Goal: Book appointment/travel/reservation

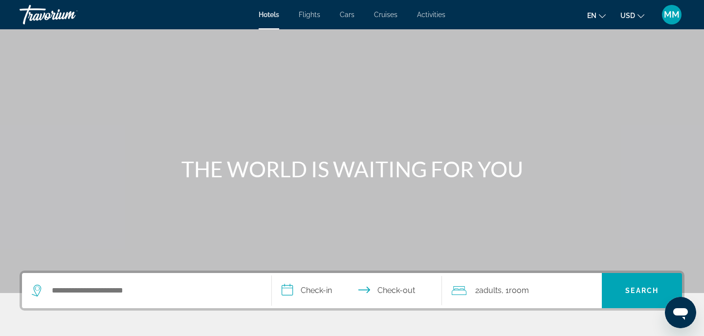
click at [644, 13] on ul "en English Español Français Italiano Português русский USD USD ($) MXN (Mex$) C…" at bounding box center [623, 15] width 72 height 16
click at [600, 16] on icon "Change language" at bounding box center [602, 16] width 7 height 7
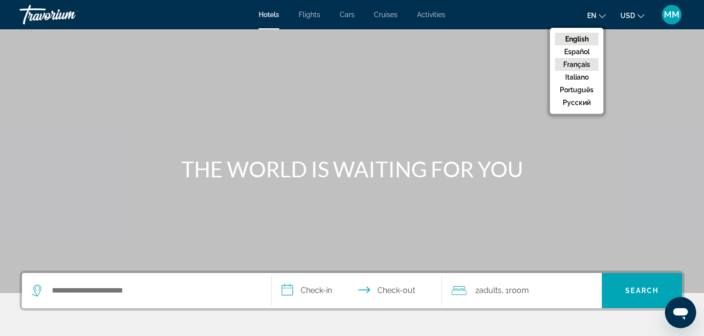
click at [592, 64] on button "Français" at bounding box center [576, 64] width 43 height 13
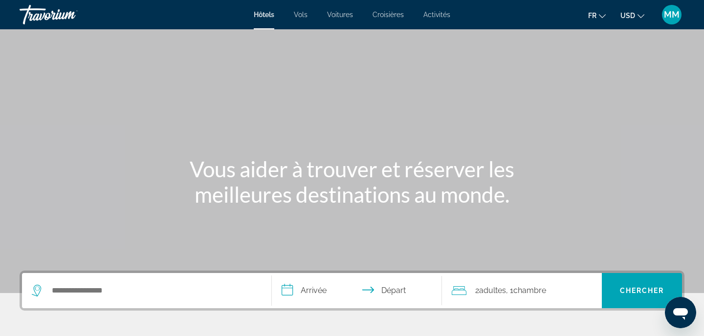
click at [636, 16] on button "USD USD ($) MXN (Mex$) CAD (Can$) GBP (£) EUR (€) AUD (A$) NZD (NZ$) CNY (CN¥)" at bounding box center [632, 15] width 24 height 14
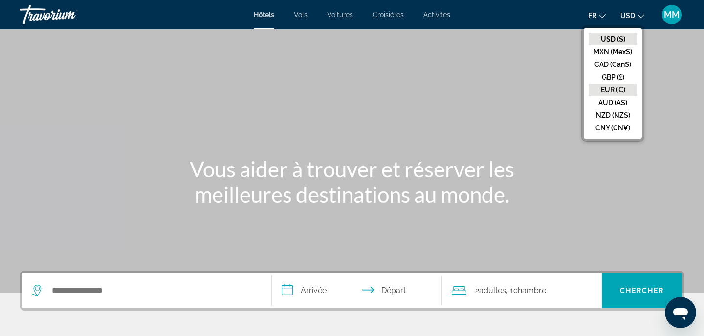
click at [623, 90] on button "EUR (€)" at bounding box center [612, 90] width 48 height 13
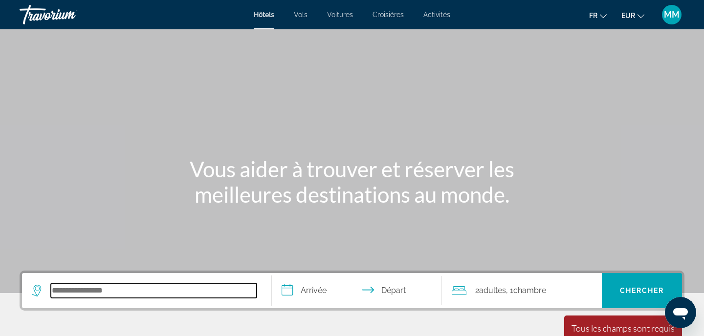
click at [146, 286] on input "Search hotel destination" at bounding box center [154, 290] width 206 height 15
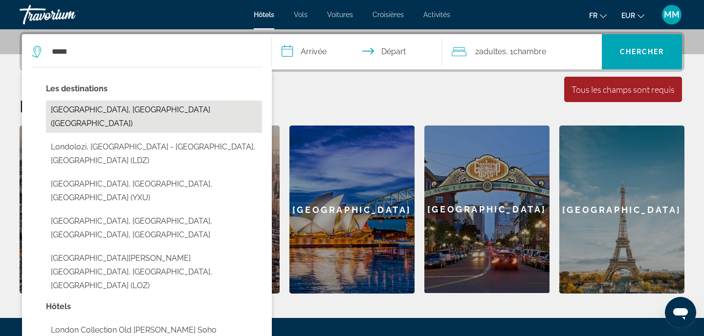
drag, startPoint x: 146, startPoint y: 286, endPoint x: 125, endPoint y: 112, distance: 175.6
click at [125, 112] on button "London, United Kingdom (LON)" at bounding box center [154, 117] width 216 height 32
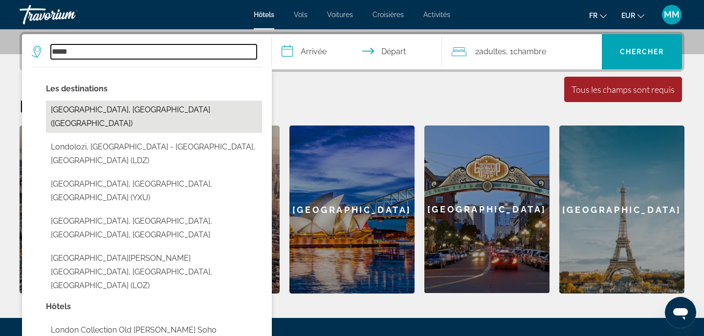
type input "**********"
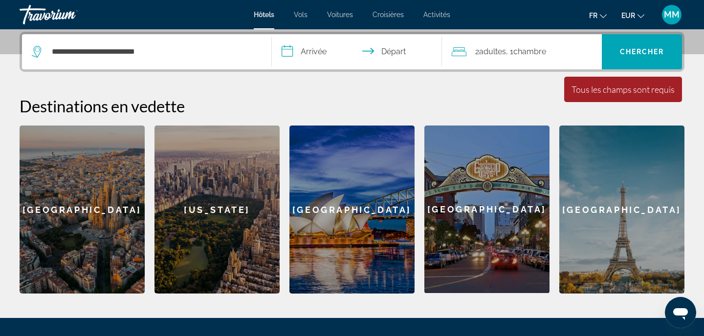
click at [303, 55] on input "**********" at bounding box center [359, 53] width 174 height 38
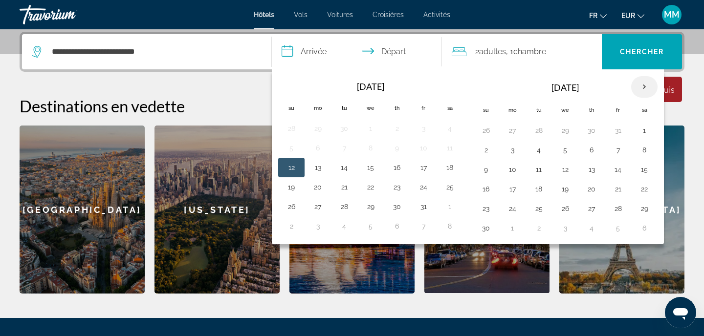
click at [644, 89] on th "Next month" at bounding box center [644, 86] width 26 height 21
click at [647, 187] on button "27" at bounding box center [644, 189] width 16 height 14
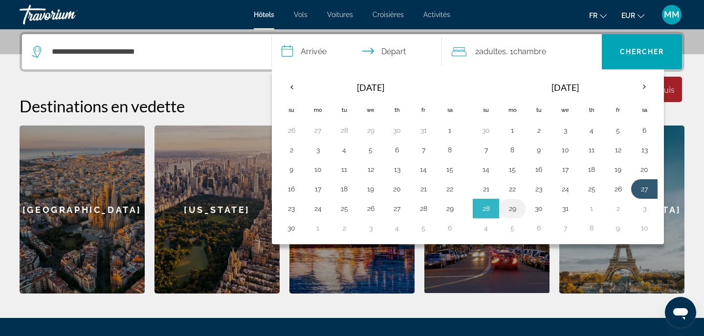
click at [516, 208] on button "29" at bounding box center [512, 209] width 16 height 14
type input "**********"
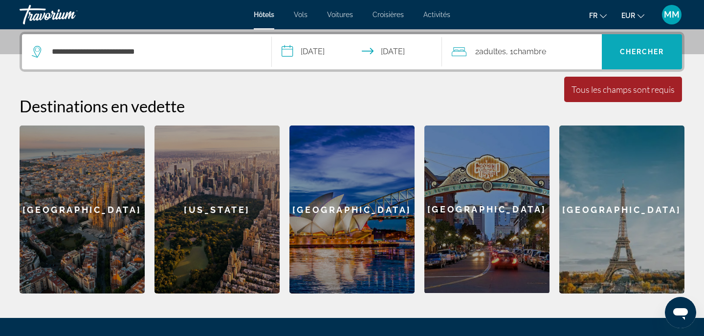
click at [662, 64] on span "Search" at bounding box center [642, 51] width 80 height 35
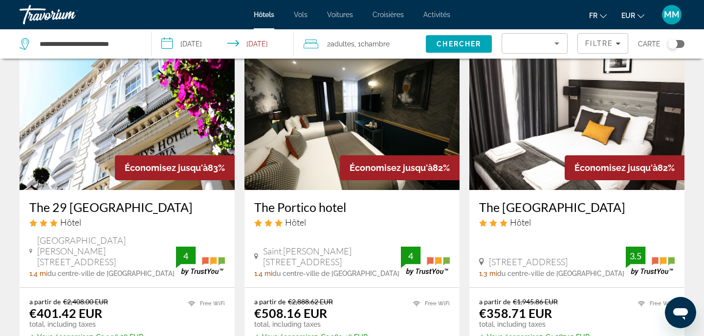
scroll to position [51, 0]
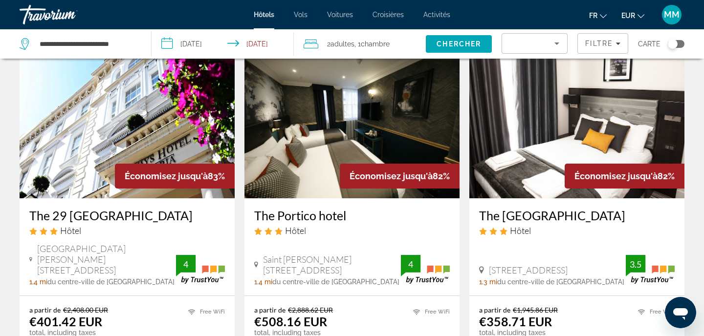
click at [88, 214] on h3 "The 29 London" at bounding box center [126, 215] width 195 height 15
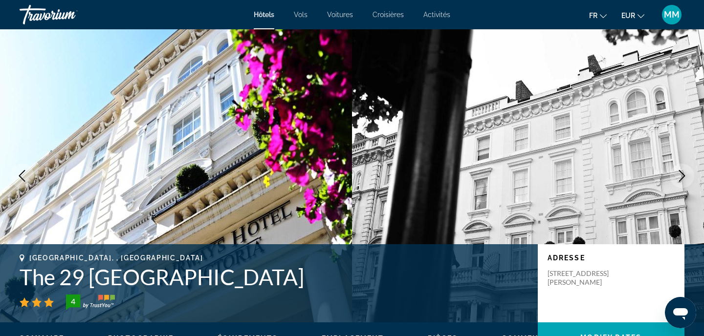
click at [87, 280] on h1 "The 29 London" at bounding box center [274, 276] width 508 height 25
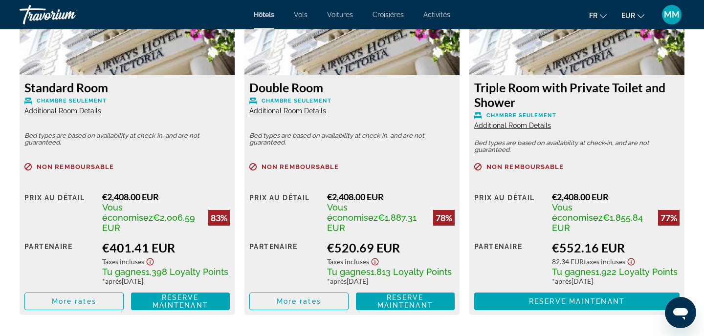
scroll to position [1429, 0]
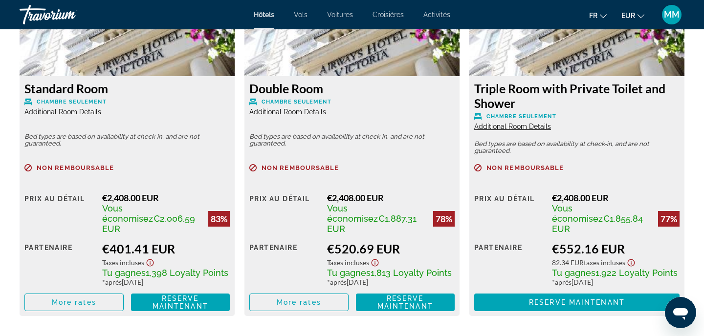
click at [672, 15] on span "MM" at bounding box center [672, 15] width 16 height 10
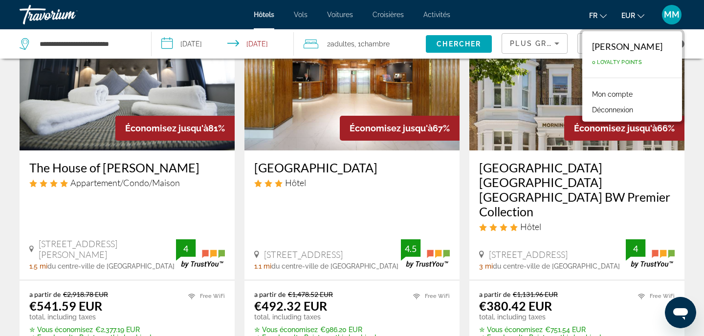
scroll to position [467, 0]
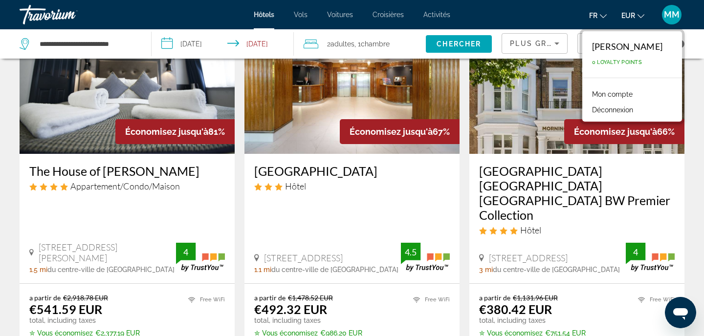
click at [519, 108] on img "Main content" at bounding box center [576, 76] width 215 height 156
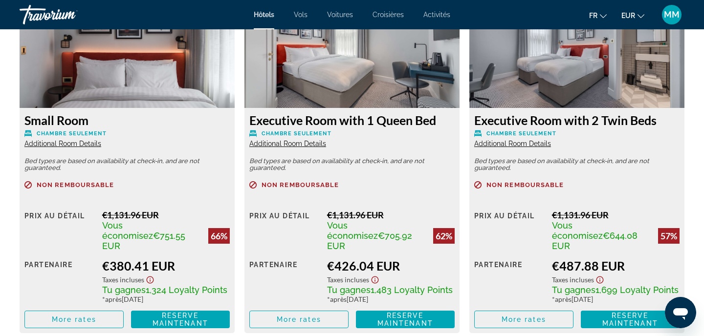
scroll to position [1400, 0]
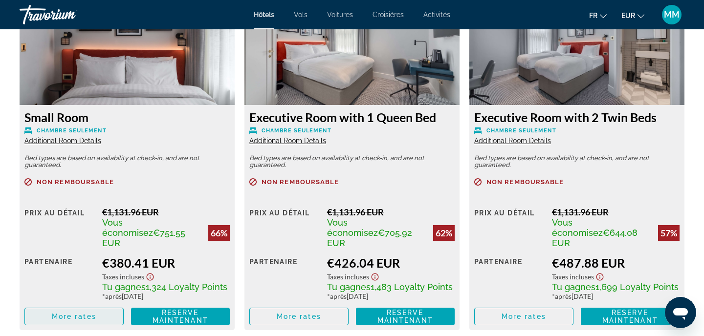
click at [93, 313] on span "More rates" at bounding box center [74, 317] width 44 height 8
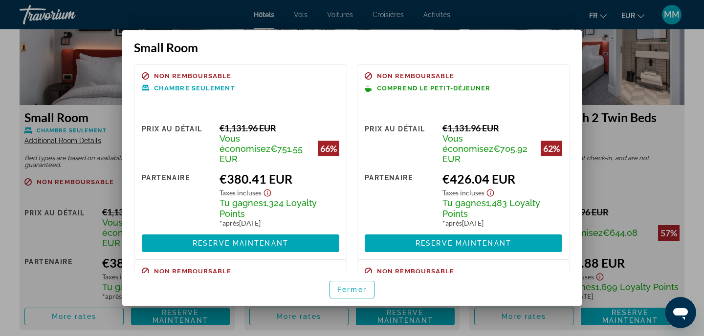
scroll to position [0, 0]
click at [351, 289] on span "Fermer" at bounding box center [351, 290] width 29 height 8
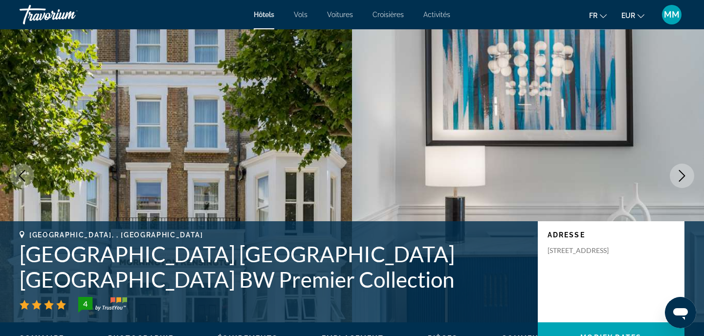
click at [76, 253] on h1 "Mornington Hotel London Kensington BW Premier Collection" at bounding box center [274, 266] width 508 height 51
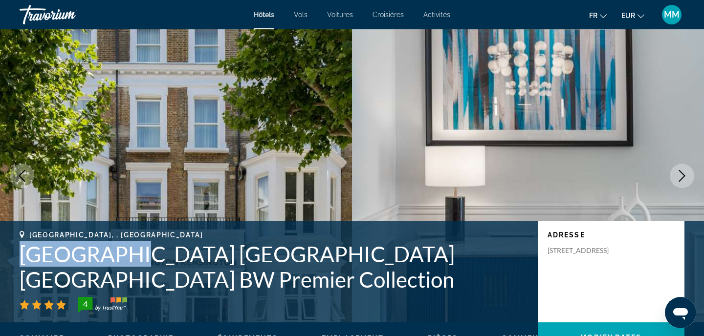
click at [76, 253] on h1 "Mornington Hotel London Kensington BW Premier Collection" at bounding box center [274, 266] width 508 height 51
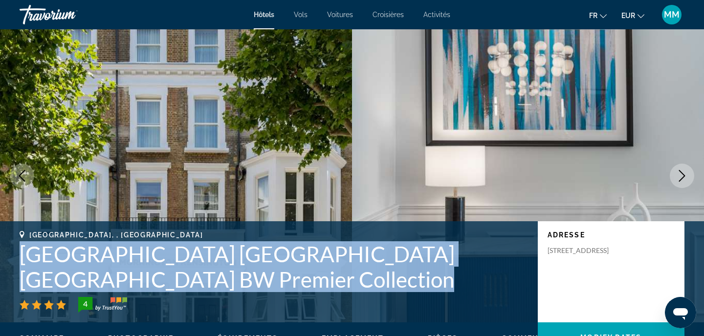
click at [76, 253] on h1 "Mornington Hotel London Kensington BW Premier Collection" at bounding box center [274, 266] width 508 height 51
copy h1 "Mornington Hotel London Kensington BW Premier Collection"
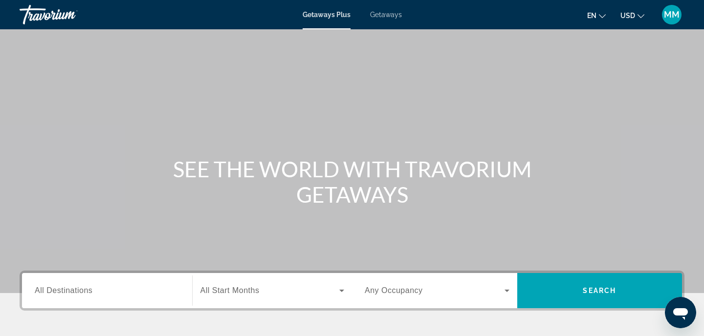
click at [388, 12] on span "Getaways" at bounding box center [386, 15] width 32 height 8
click at [109, 291] on input "Destination All Destinations" at bounding box center [107, 291] width 145 height 12
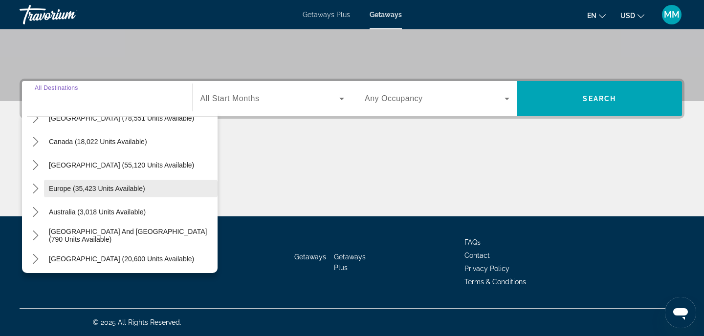
scroll to position [61, 0]
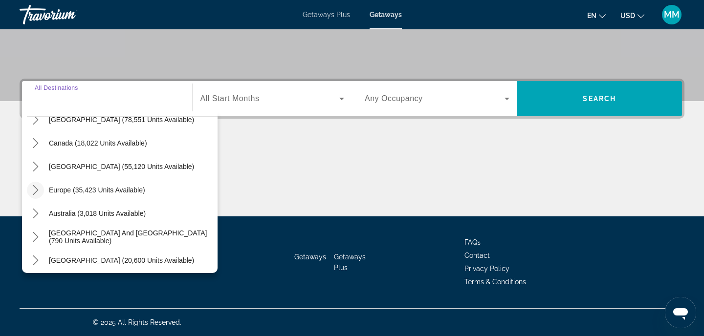
click at [34, 185] on mat-icon "Toggle Europe (35,423 units available) submenu" at bounding box center [35, 190] width 17 height 17
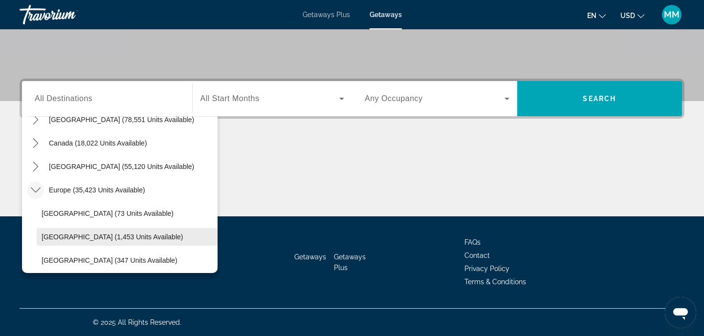
scroll to position [56, 0]
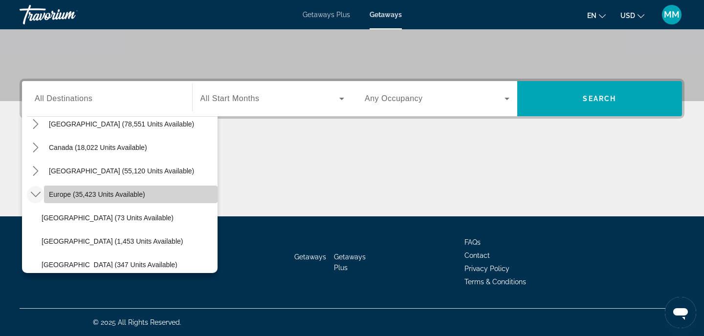
click at [64, 195] on span "Europe (35,423 units available)" at bounding box center [97, 195] width 96 height 8
type input "**********"
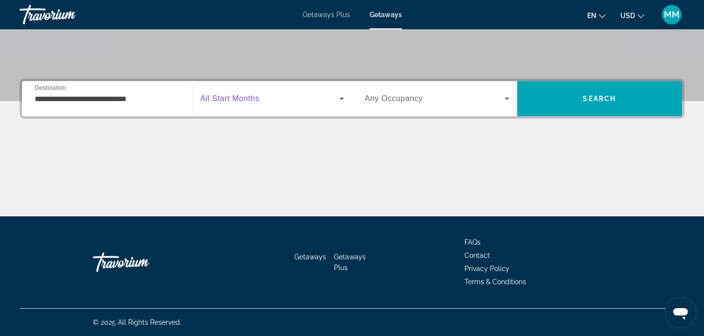
click at [281, 93] on span "Search widget" at bounding box center [269, 99] width 139 height 12
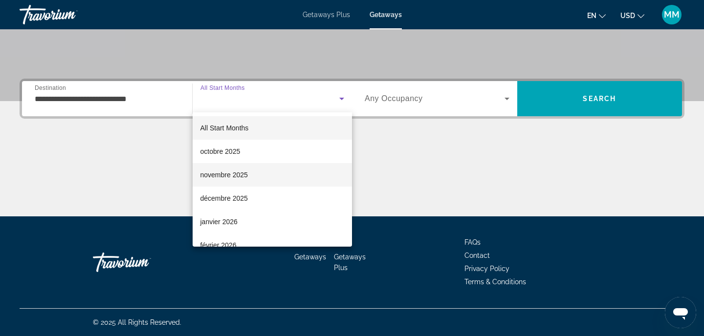
click at [250, 175] on mat-option "novembre 2025" at bounding box center [273, 174] width 160 height 23
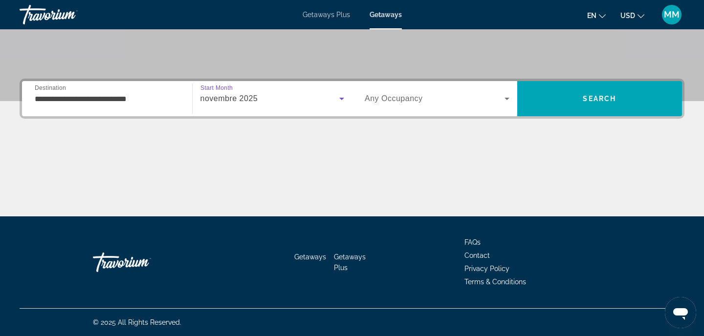
click at [440, 88] on div "Search widget" at bounding box center [437, 98] width 145 height 27
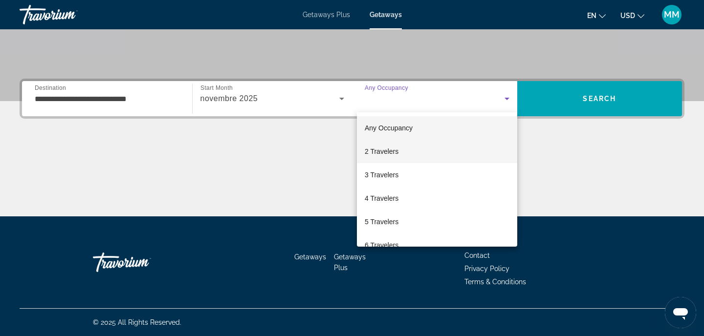
scroll to position [0, 0]
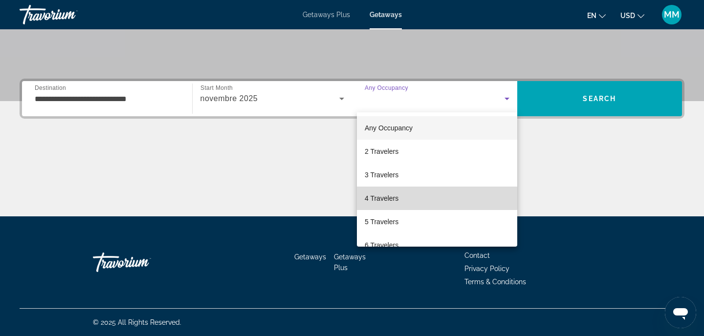
click at [398, 198] on span "4 Travelers" at bounding box center [382, 199] width 34 height 12
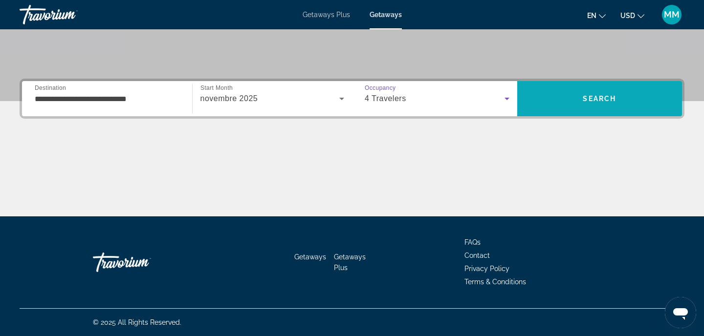
click at [645, 101] on span "Search" at bounding box center [599, 98] width 165 height 23
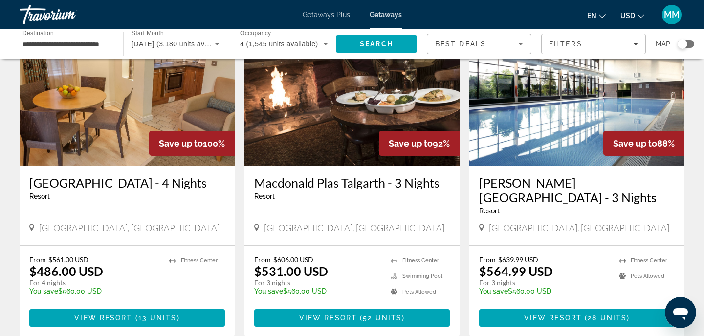
scroll to position [67, 0]
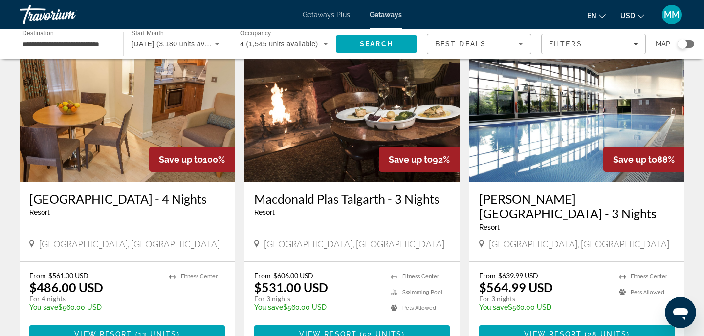
click at [637, 15] on icon "Change currency" at bounding box center [640, 16] width 7 height 7
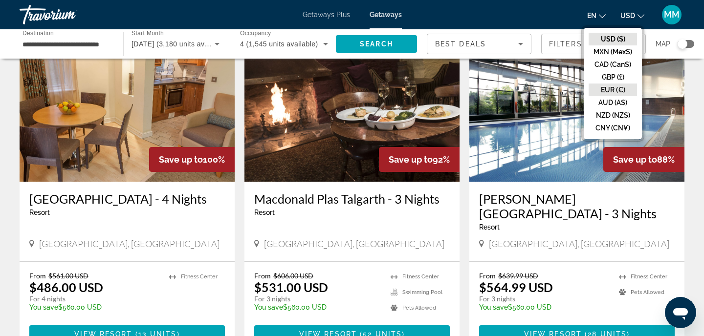
click at [606, 91] on button "EUR (€)" at bounding box center [612, 90] width 48 height 13
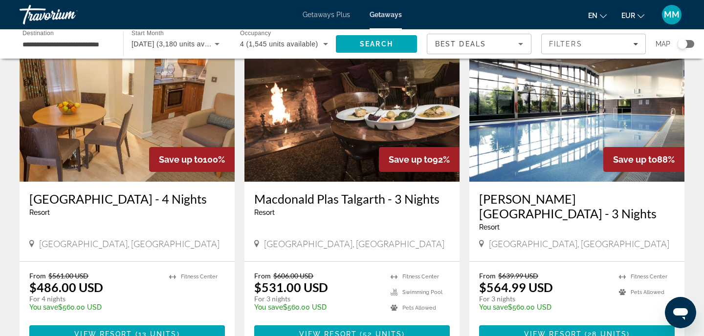
click at [602, 16] on icon "Change language" at bounding box center [603, 16] width 7 height 7
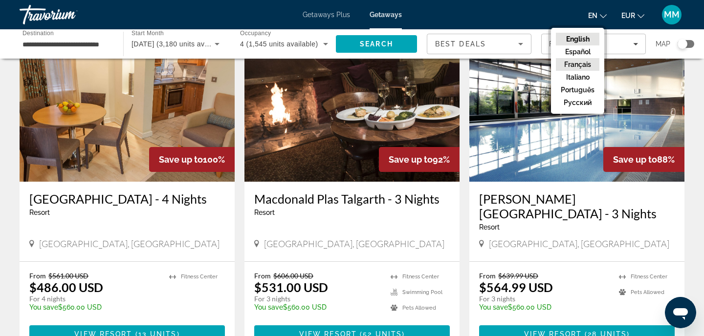
click at [593, 64] on button "Français" at bounding box center [577, 64] width 43 height 13
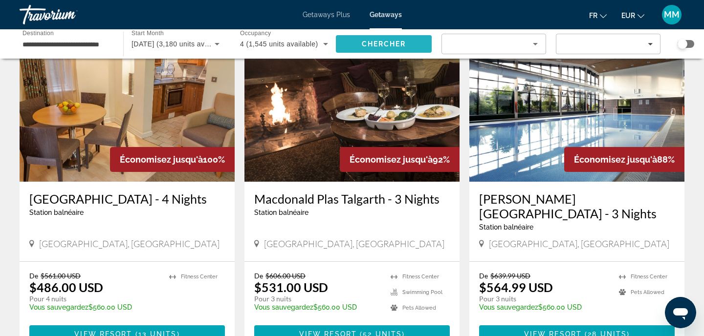
click at [390, 41] on span "Chercher" at bounding box center [384, 44] width 44 height 8
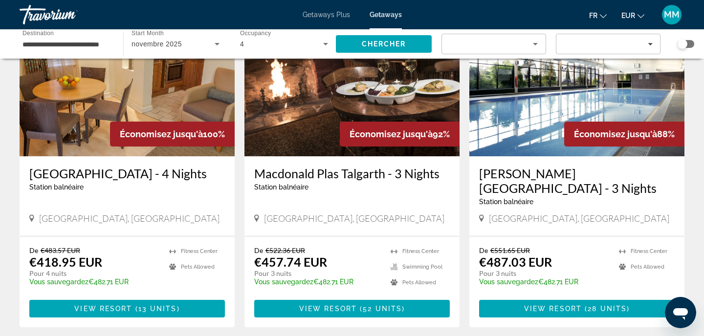
scroll to position [117, 0]
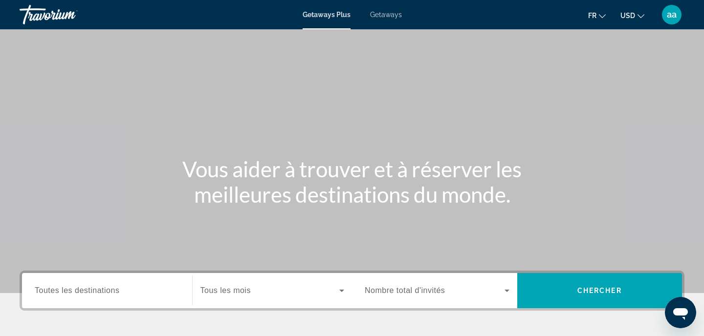
click at [394, 11] on span "Getaways" at bounding box center [386, 15] width 32 height 8
click at [634, 16] on span "USD" at bounding box center [627, 16] width 15 height 8
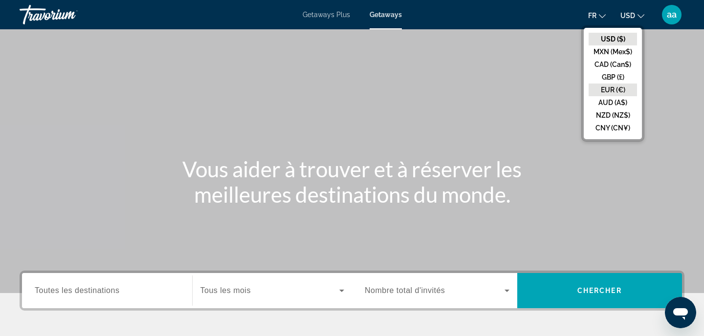
click at [623, 91] on button "EUR (€)" at bounding box center [612, 90] width 48 height 13
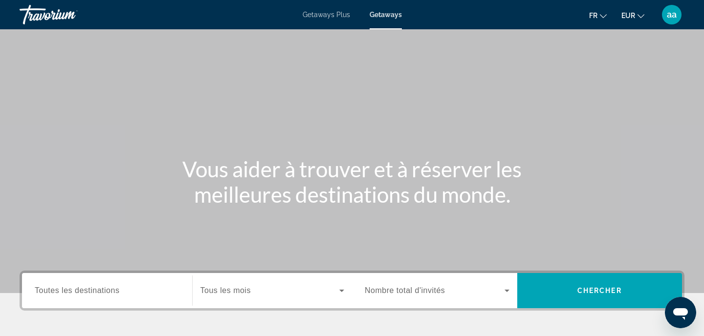
click at [59, 283] on div "Search widget" at bounding box center [107, 291] width 145 height 28
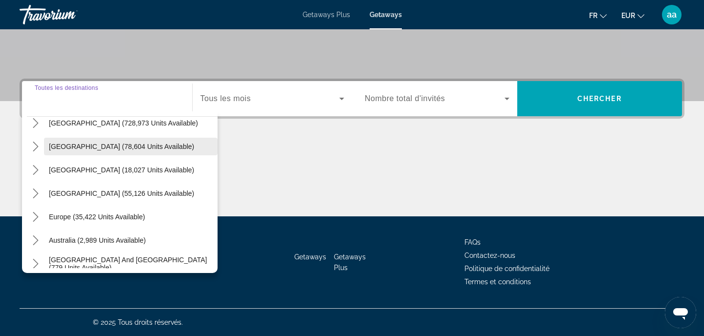
scroll to position [35, 0]
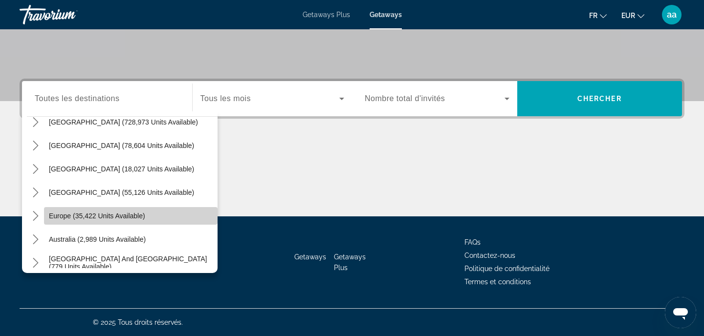
click at [56, 211] on span "Select destination: Europe (35,422 units available)" at bounding box center [130, 215] width 173 height 23
type input "**********"
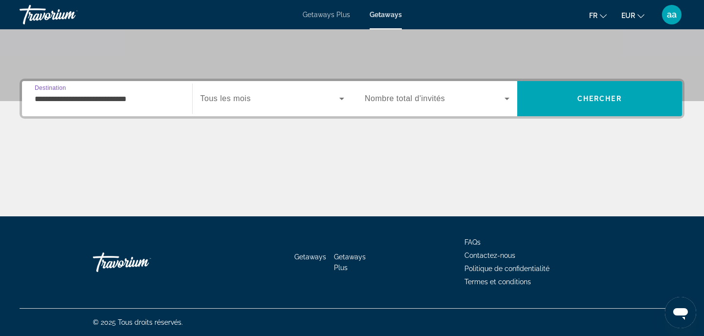
click at [219, 100] on span "Tous les mois" at bounding box center [225, 98] width 50 height 8
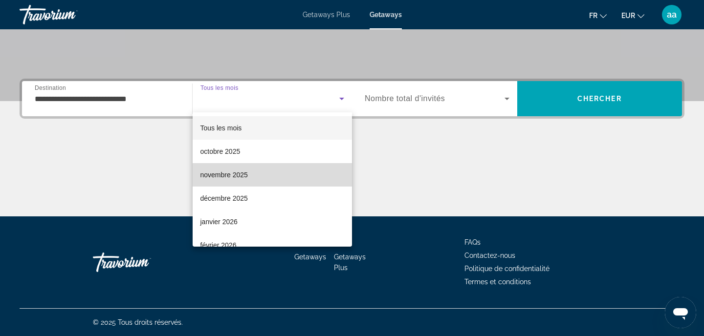
click at [234, 168] on mat-option "novembre 2025" at bounding box center [273, 174] width 160 height 23
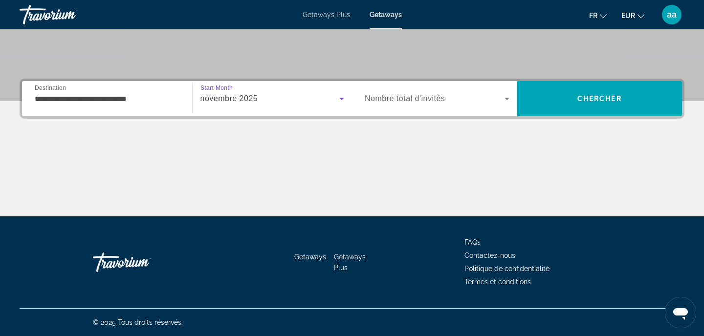
click at [405, 91] on div "Search widget" at bounding box center [437, 98] width 145 height 27
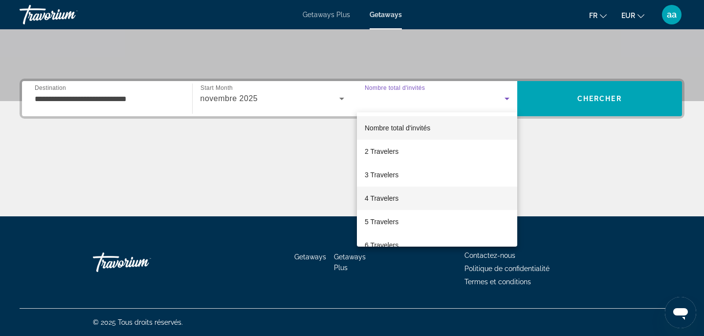
click at [398, 205] on mat-option "4 Travelers" at bounding box center [437, 198] width 160 height 23
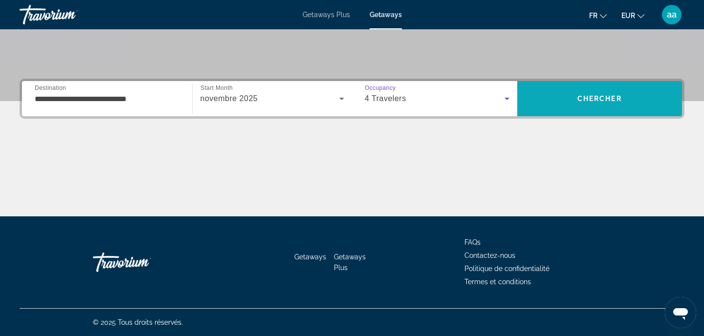
click at [610, 103] on span "Search" at bounding box center [599, 98] width 165 height 23
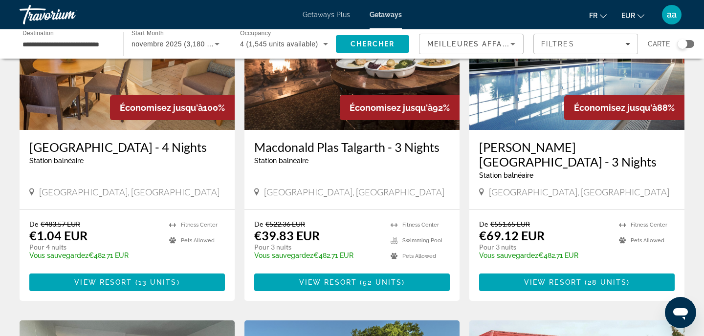
scroll to position [136, 0]
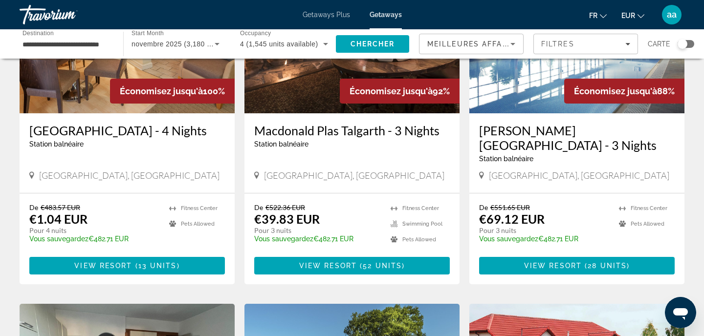
click at [334, 236] on p "Vous sauvegardez €482.71 EUR" at bounding box center [317, 239] width 127 height 8
click at [166, 258] on span "Main content" at bounding box center [126, 265] width 195 height 23
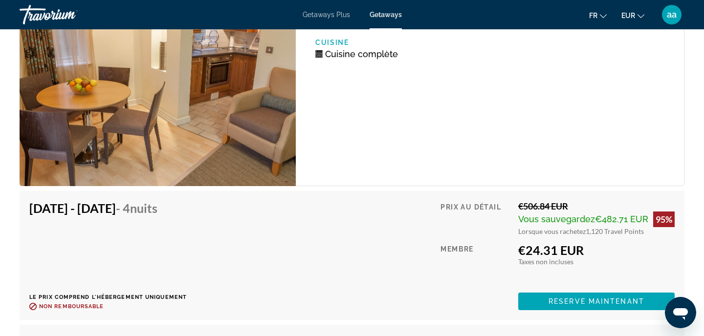
scroll to position [2292, 0]
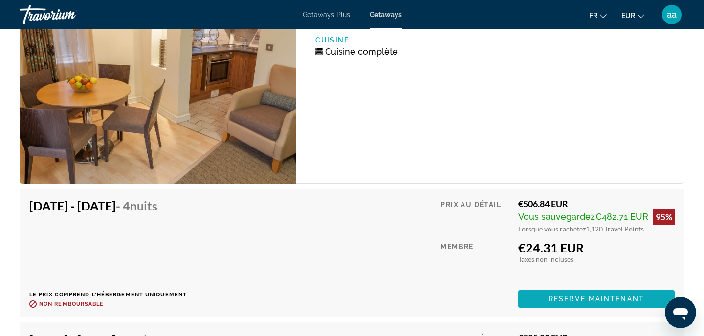
click at [611, 302] on span "Reserve maintenant" at bounding box center [596, 299] width 96 height 8
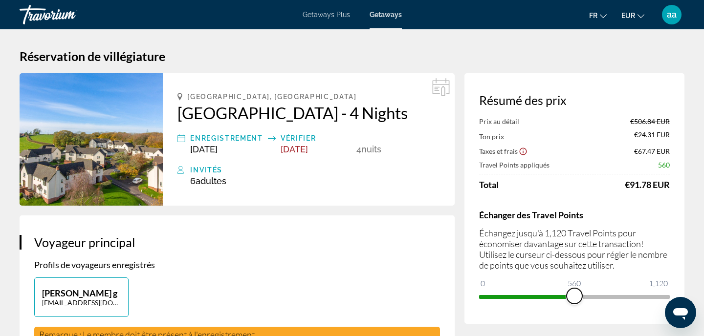
drag, startPoint x: 665, startPoint y: 295, endPoint x: 574, endPoint y: 295, distance: 90.9
click at [574, 295] on span "ngx-slider" at bounding box center [574, 296] width 16 height 16
drag, startPoint x: 580, startPoint y: 299, endPoint x: 557, endPoint y: 297, distance: 22.6
click at [557, 297] on span "ngx-slider" at bounding box center [558, 296] width 16 height 16
drag, startPoint x: 557, startPoint y: 297, endPoint x: 539, endPoint y: 297, distance: 18.1
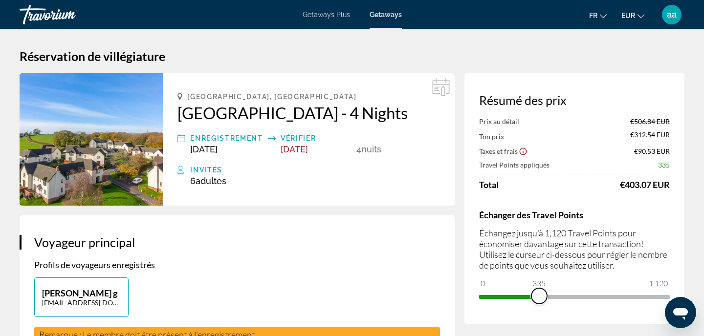
click at [539, 297] on span "ngx-slider" at bounding box center [539, 296] width 16 height 16
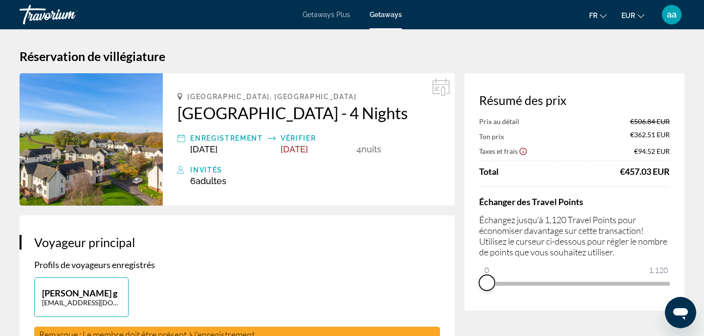
drag, startPoint x: 545, startPoint y: 299, endPoint x: 467, endPoint y: 296, distance: 77.7
click at [467, 296] on div "Résumé des prix Prix au détail €506.84 EUR Ton prix €362.51 EUR Taxes et frais …" at bounding box center [574, 191] width 220 height 237
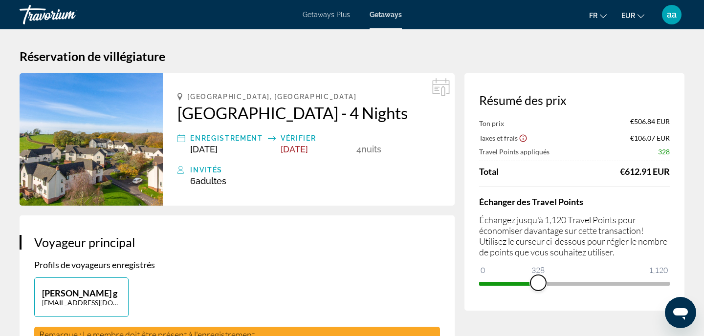
drag, startPoint x: 484, startPoint y: 271, endPoint x: 538, endPoint y: 277, distance: 54.0
click at [538, 277] on span "ngx-slider" at bounding box center [538, 283] width 16 height 16
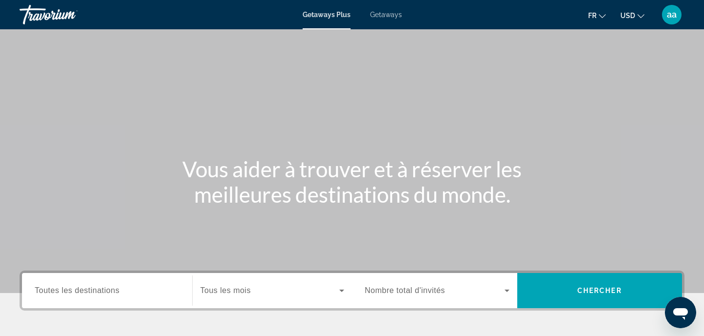
click at [389, 13] on span "Getaways" at bounding box center [386, 15] width 32 height 8
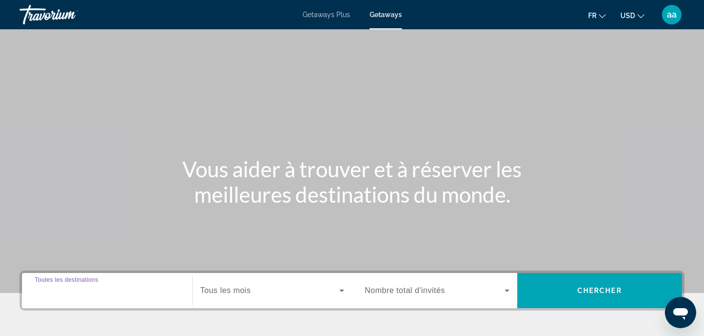
click at [131, 289] on input "Destination Toutes les destinations" at bounding box center [107, 291] width 145 height 12
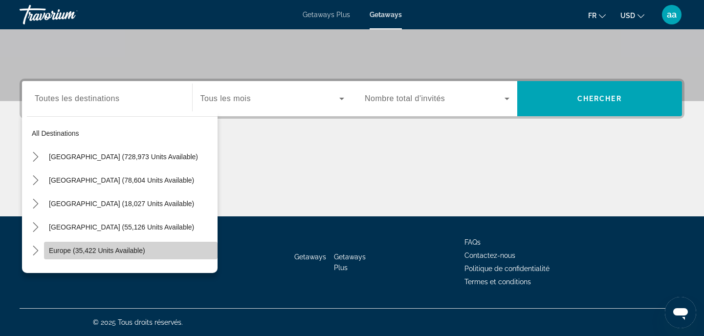
click at [87, 250] on span "Europe (35,422 units available)" at bounding box center [97, 251] width 96 height 8
type input "**********"
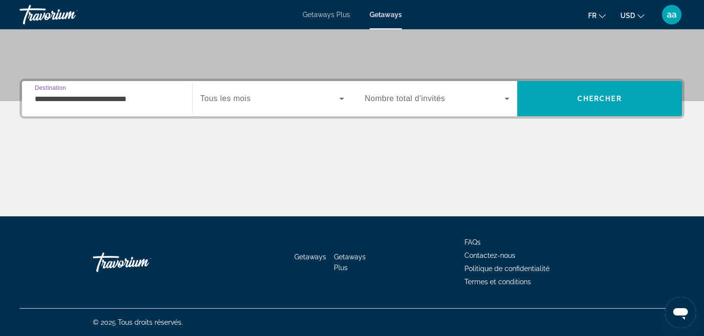
click at [257, 96] on span "Search widget" at bounding box center [269, 99] width 139 height 12
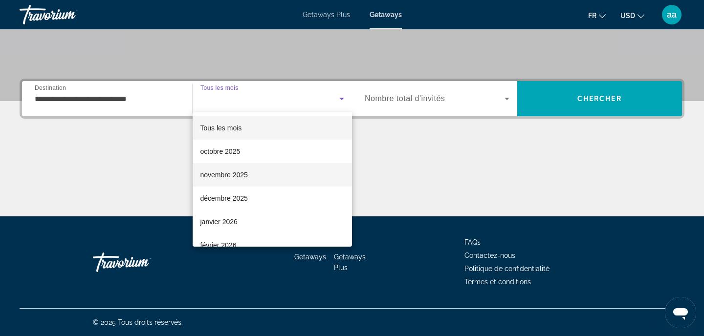
click at [253, 172] on mat-option "novembre 2025" at bounding box center [273, 174] width 160 height 23
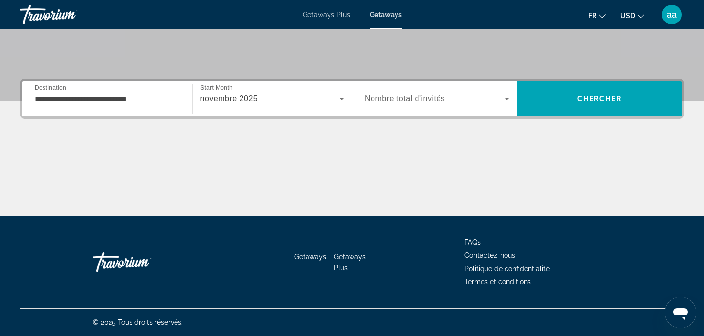
click at [429, 112] on div "Occupancy Nombre total d'invités" at bounding box center [437, 98] width 160 height 35
click at [439, 99] on span "Nombre total d'invités" at bounding box center [405, 98] width 80 height 8
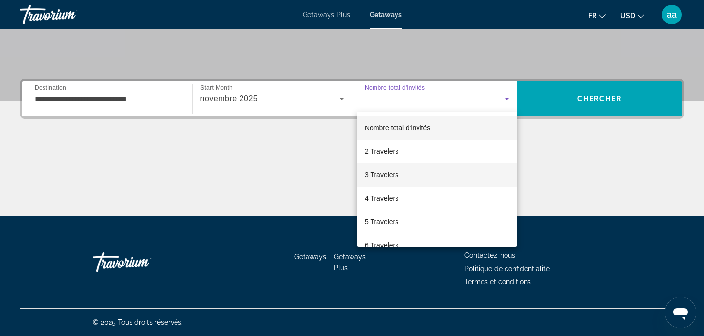
click at [439, 175] on mat-option "3 Travelers" at bounding box center [437, 174] width 160 height 23
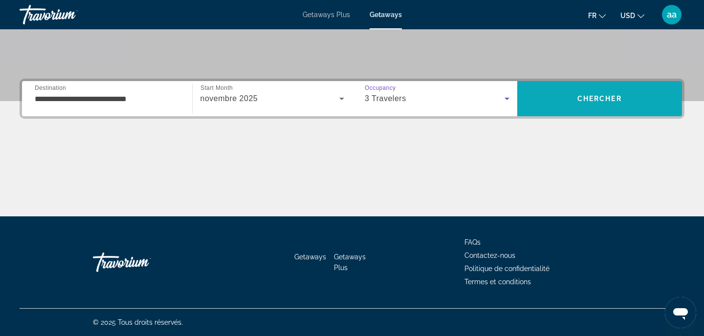
click at [565, 90] on span "Search" at bounding box center [599, 98] width 165 height 23
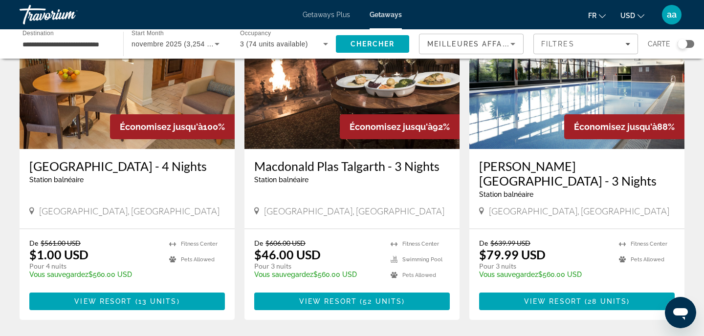
scroll to position [127, 0]
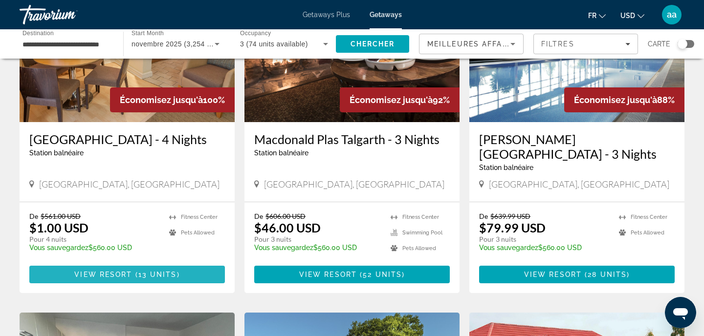
click at [128, 271] on span "View Resort" at bounding box center [103, 275] width 58 height 8
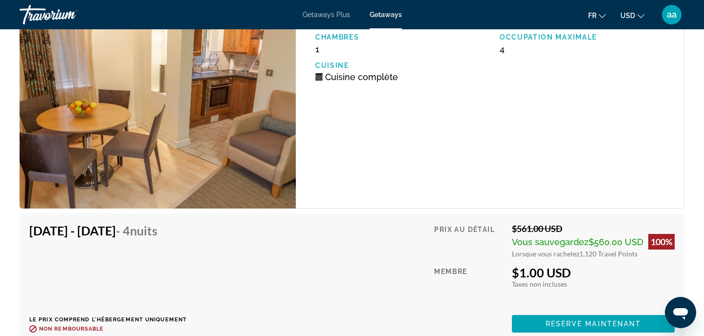
scroll to position [1901, 0]
